Goal: Task Accomplishment & Management: Complete application form

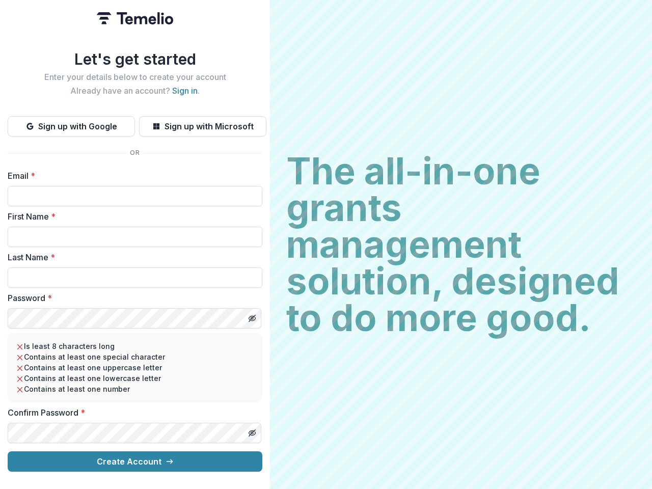
click at [326, 245] on h2 "The all-in-one grants management solution, designed to do more good." at bounding box center [461, 244] width 350 height 183
click at [71, 122] on button "Sign up with Google" at bounding box center [71, 126] width 127 height 20
click at [202, 122] on button "Sign up with Microsoft" at bounding box center [202, 126] width 127 height 20
click at [252, 315] on line "Toggle password visibility" at bounding box center [252, 318] width 6 height 6
click at [252, 430] on line "Toggle password visibility" at bounding box center [252, 433] width 6 height 6
